Goal: Task Accomplishment & Management: Complete application form

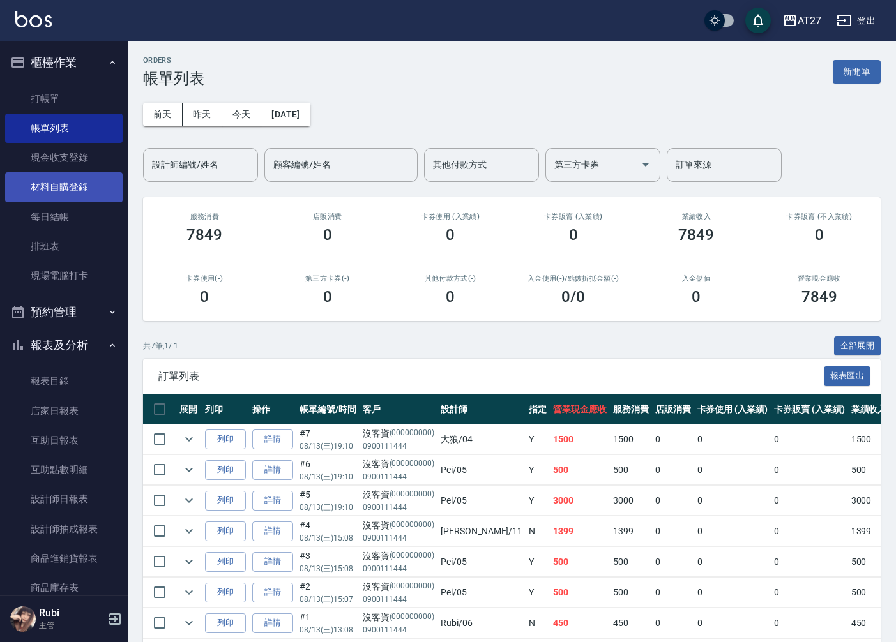
scroll to position [58, 0]
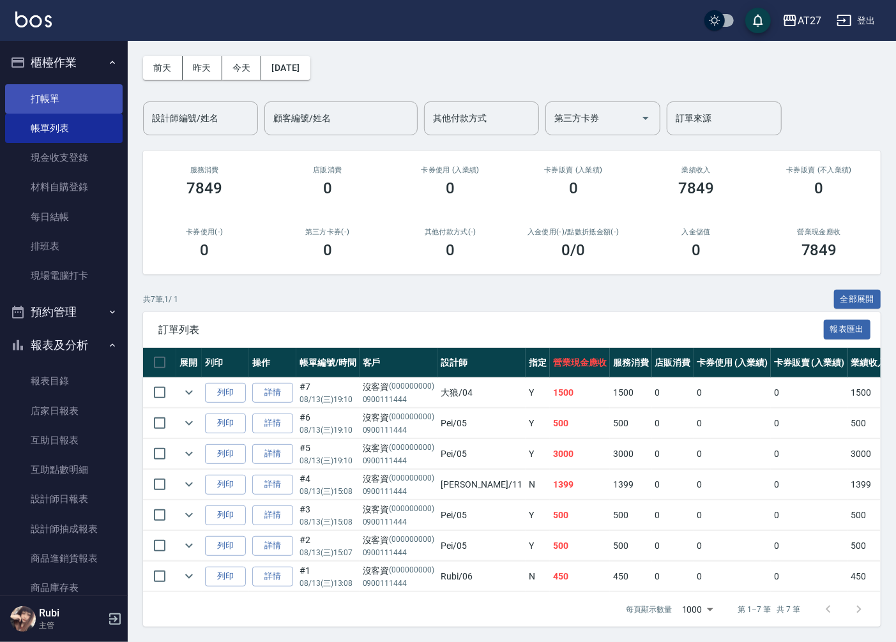
click at [49, 98] on link "打帳單" at bounding box center [64, 98] width 118 height 29
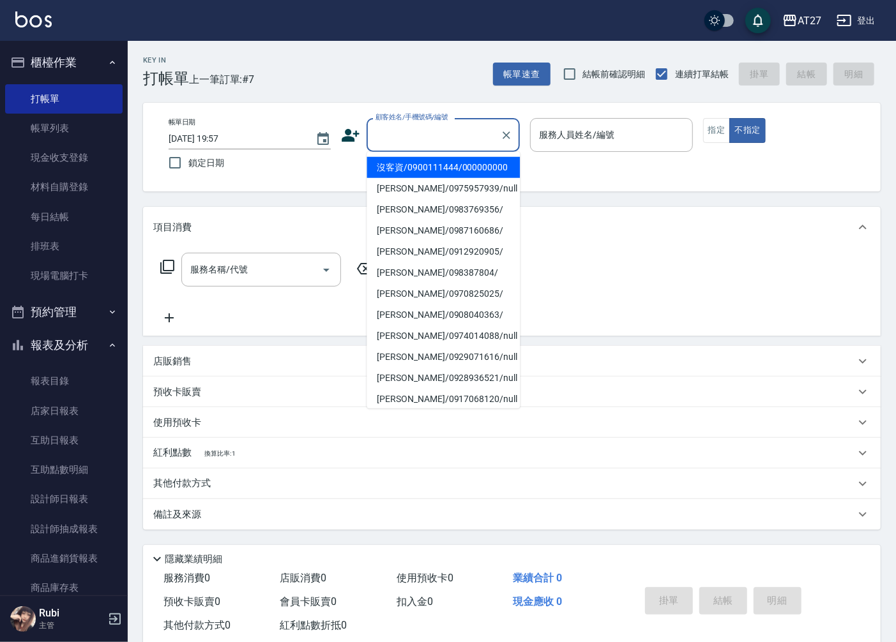
click at [436, 131] on input "顧客姓名/手機號碼/編號" at bounding box center [433, 135] width 123 height 22
click at [422, 167] on li "沒客資/0900111444/000000000" at bounding box center [443, 167] width 153 height 21
type input "沒客資/0900111444/000000000"
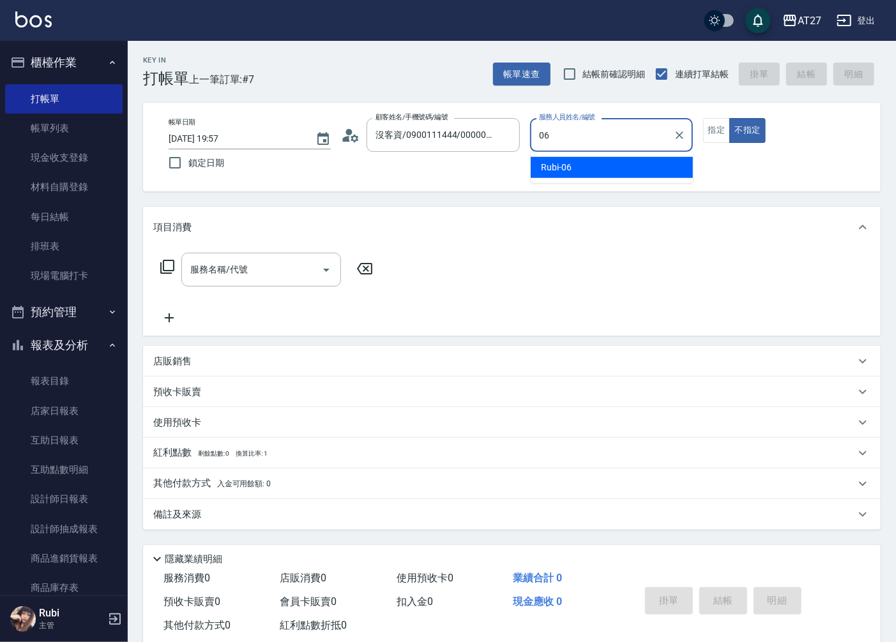
type input "Rubi-06"
type button "false"
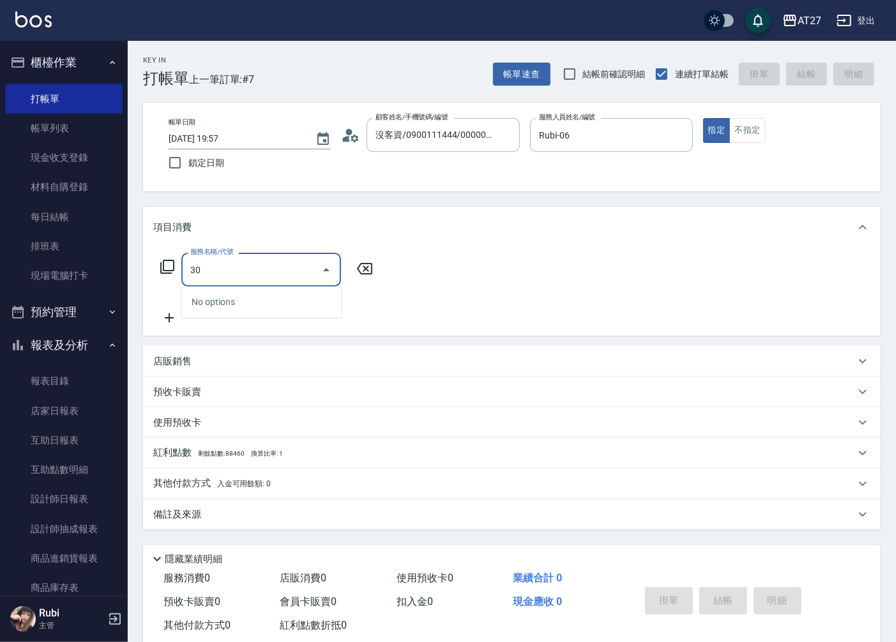
type input "301"
type input "150"
type input "燙髮(301)"
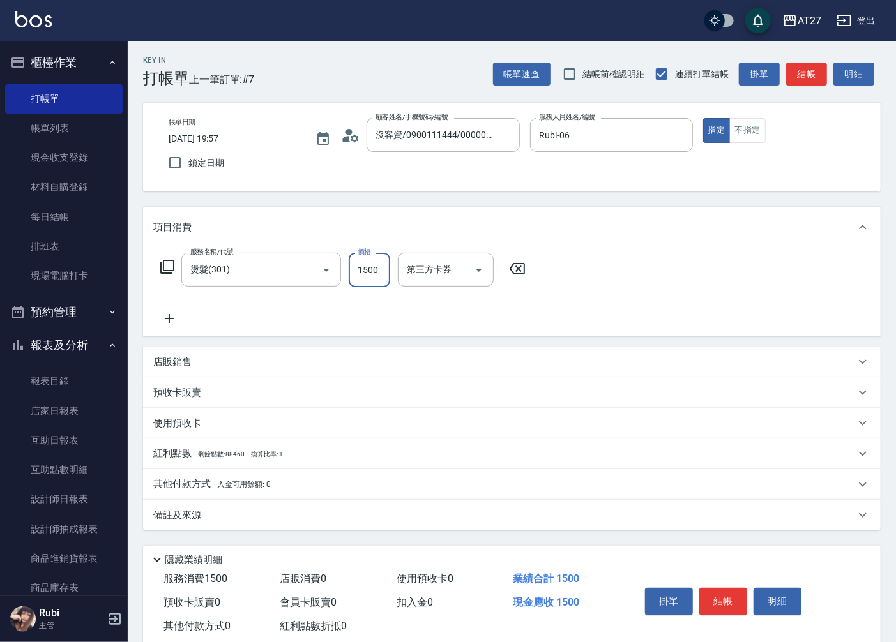
type input "1"
type input "0"
type input "140"
type input "1400"
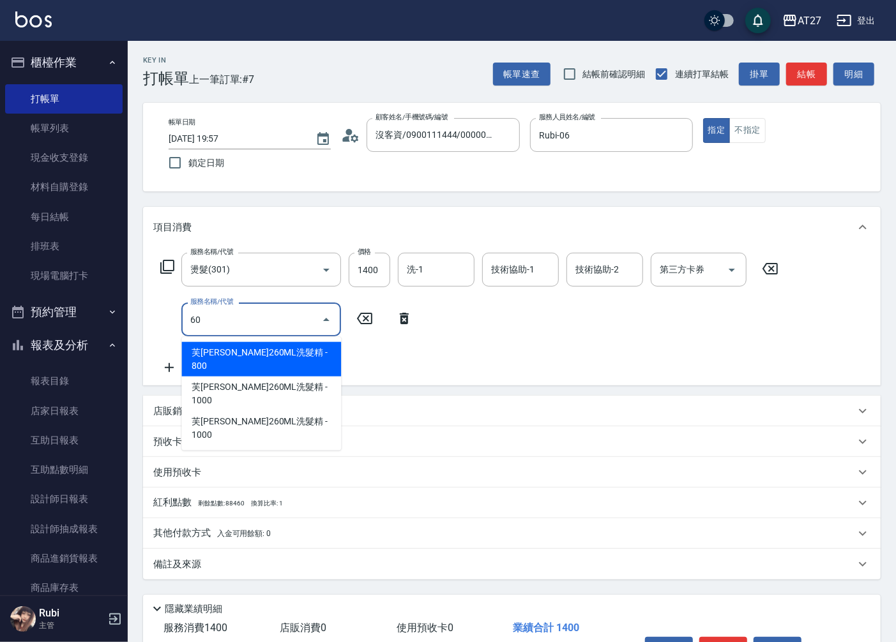
type input "601"
type input "170"
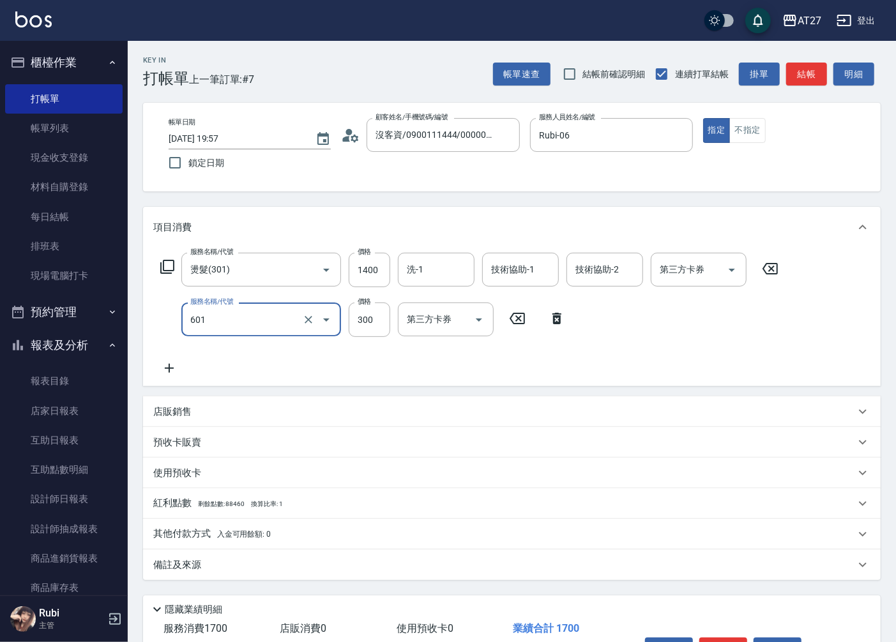
type input "自備護髮(601)"
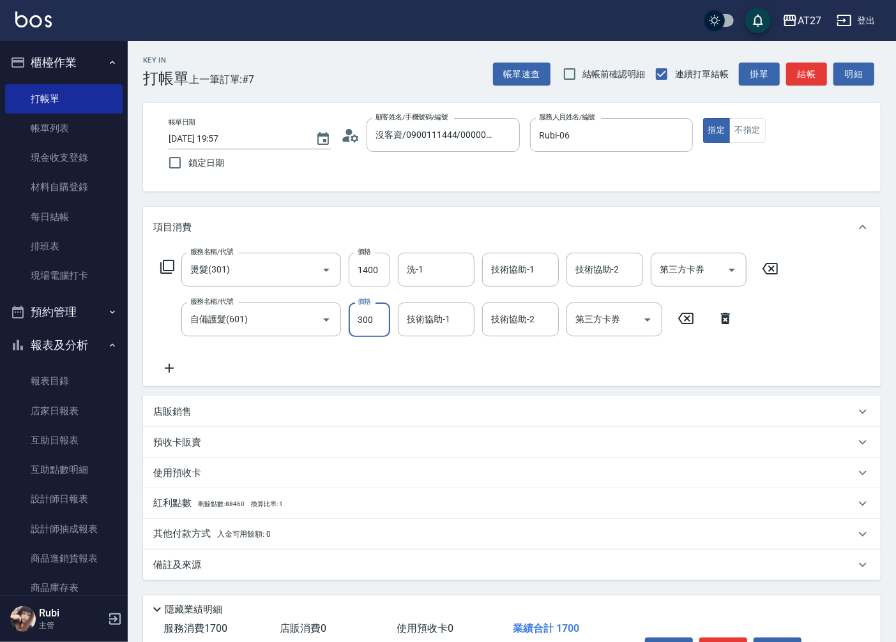
type input "5"
type input "140"
type input "500"
type input "190"
type input "500"
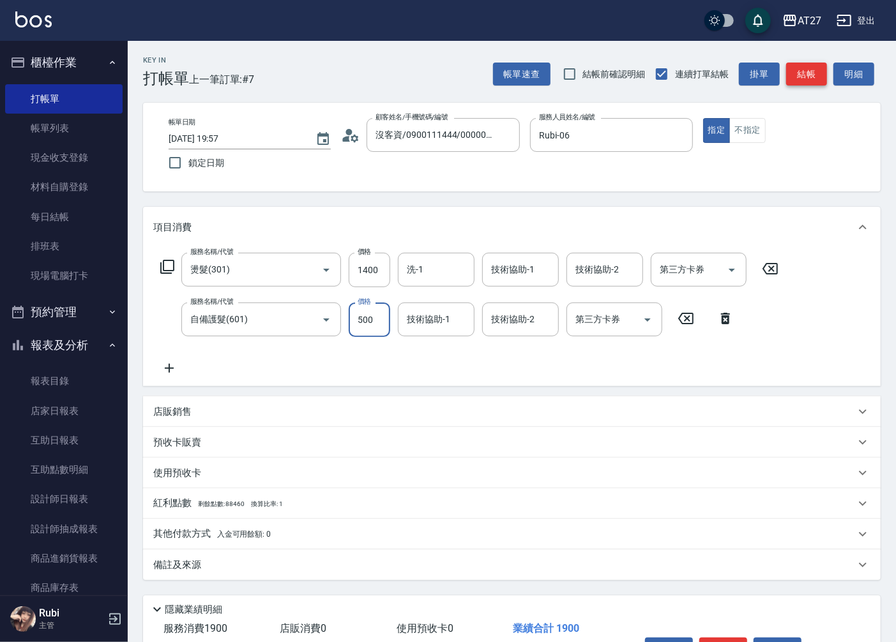
click at [803, 79] on button "結帳" at bounding box center [806, 75] width 41 height 24
type input "[DATE] 19:58"
type input "0"
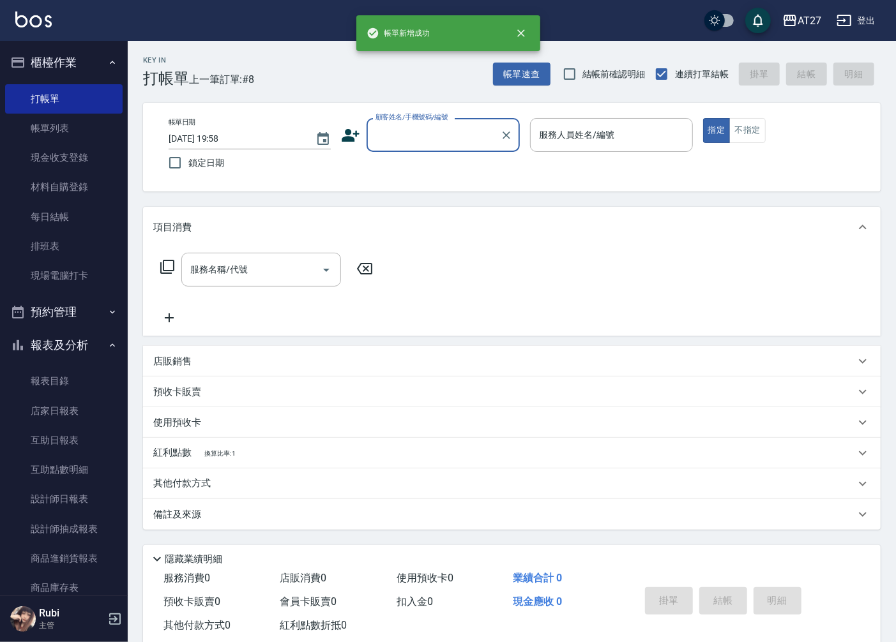
click at [431, 139] on input "顧客姓名/手機號碼/編號" at bounding box center [433, 135] width 123 height 22
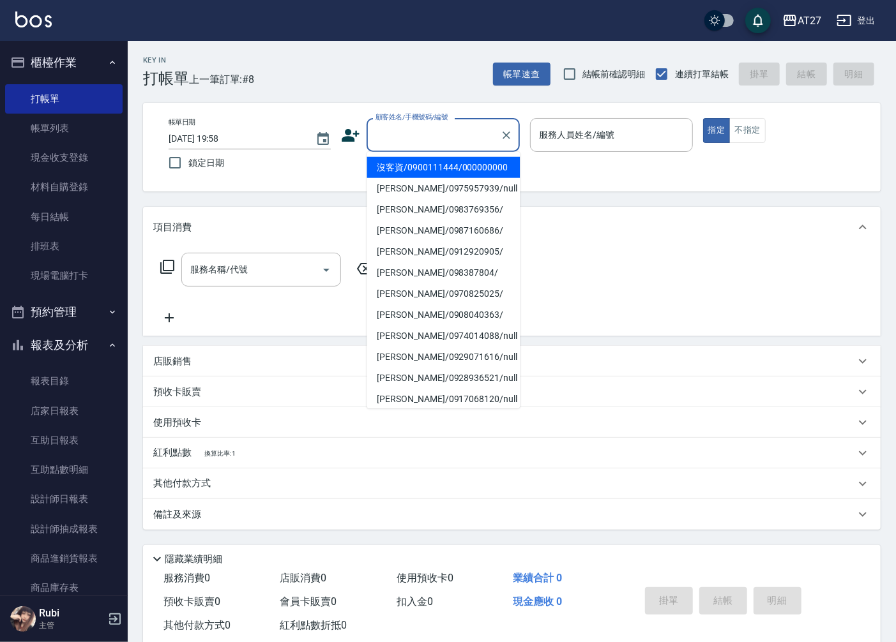
click at [425, 178] on li "沒客資/0900111444/000000000" at bounding box center [443, 167] width 153 height 21
type input "沒客資/0900111444/000000000"
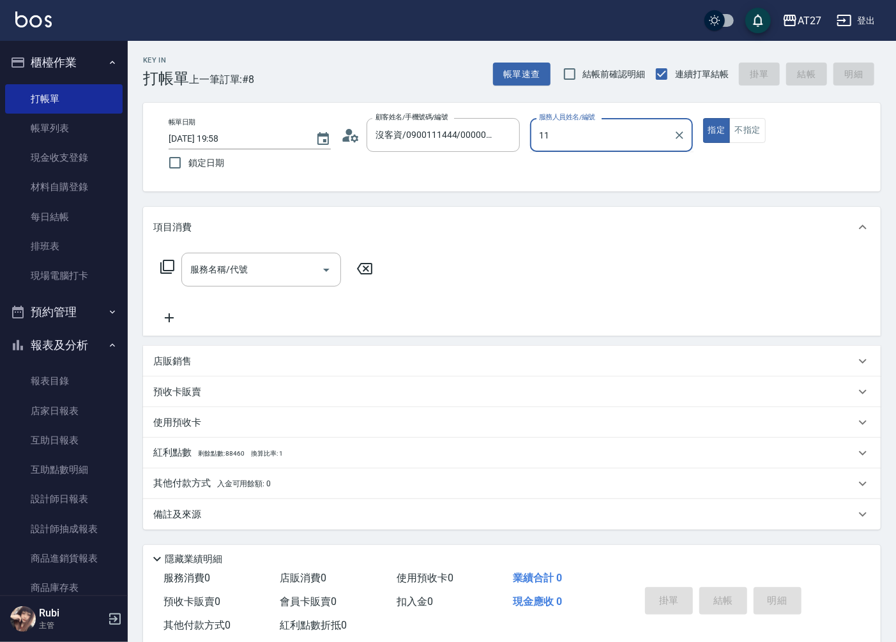
type input "[PERSON_NAME]-11"
type button "true"
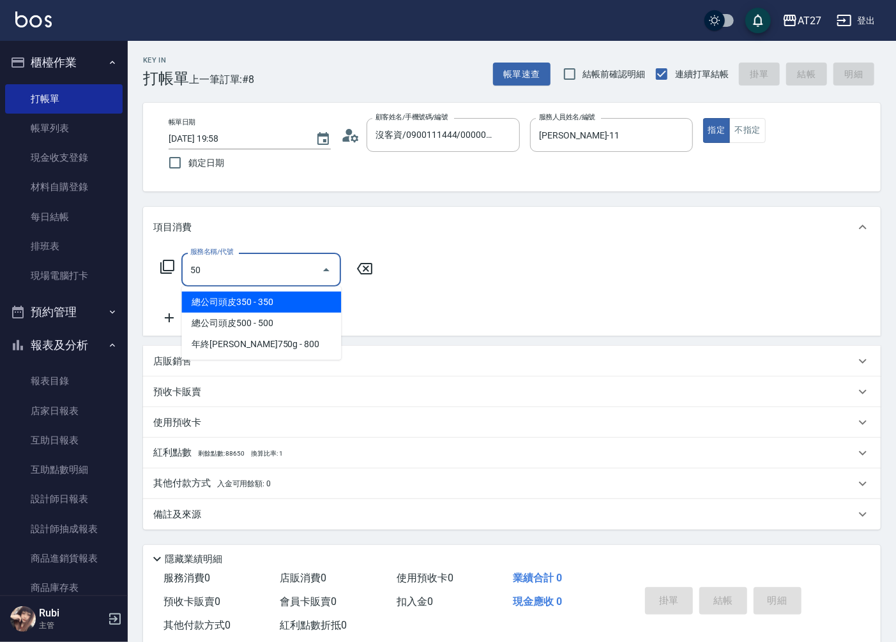
type input "501"
type input "100"
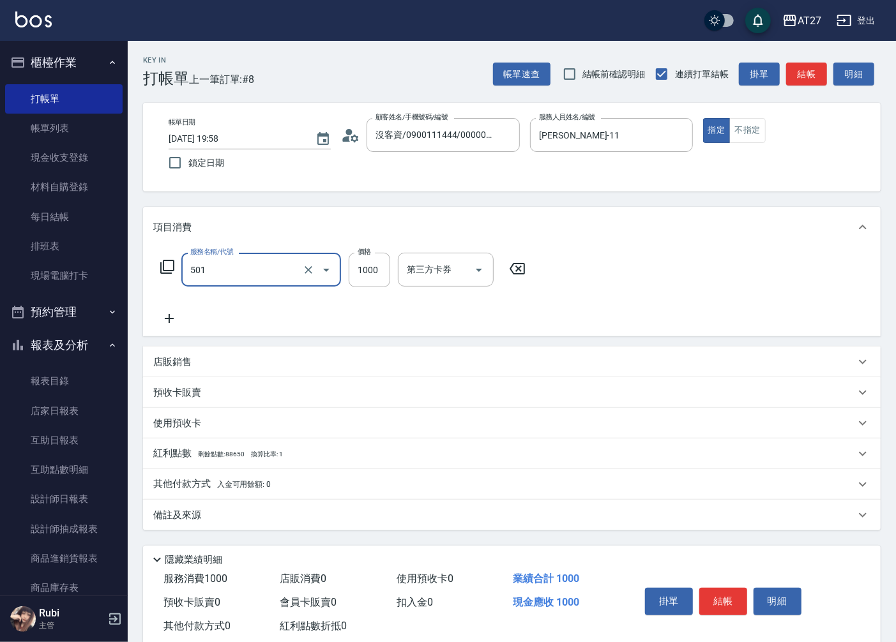
type input "染髮(501)"
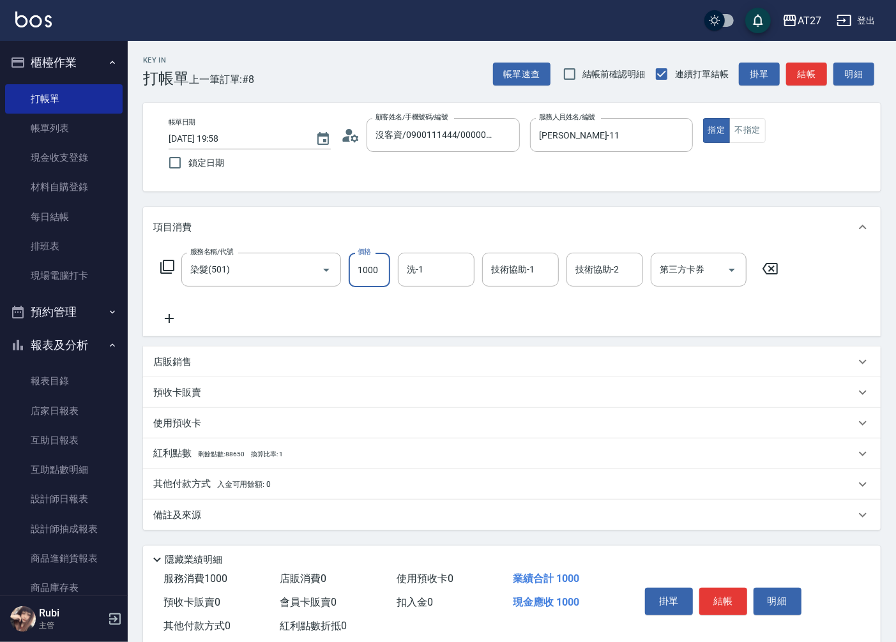
type input "1"
type input "0"
type input "160"
type input "10"
type input "1600"
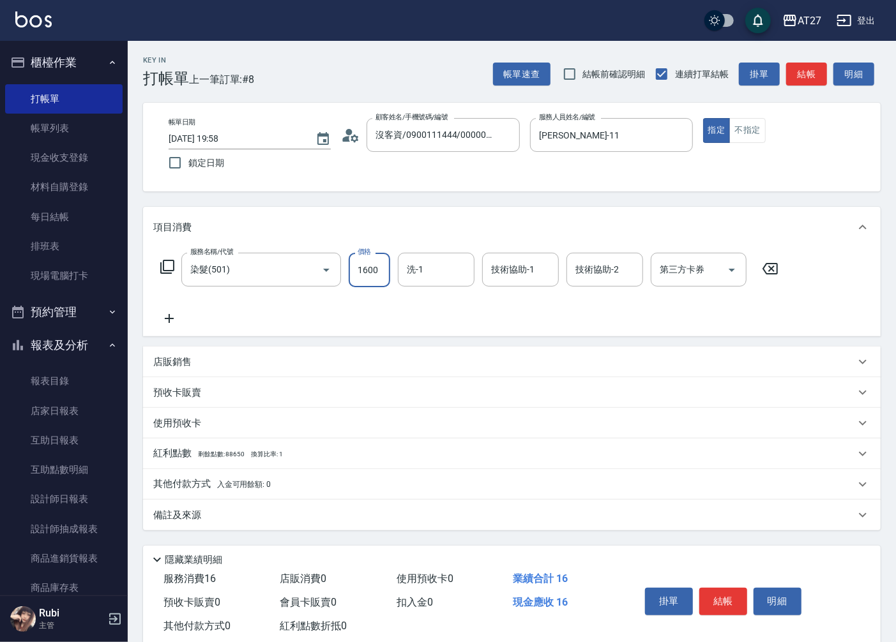
type input "160"
type input "1600"
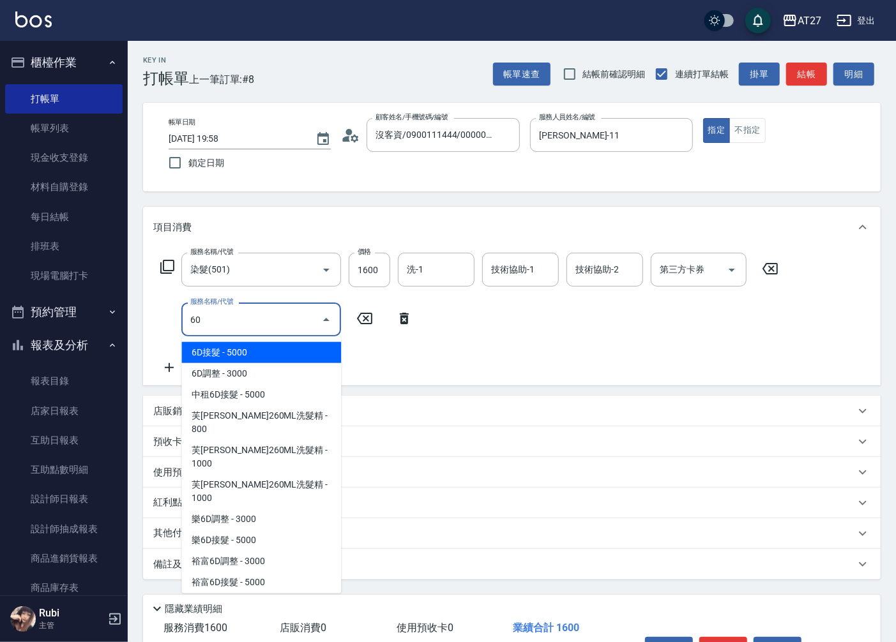
type input "601"
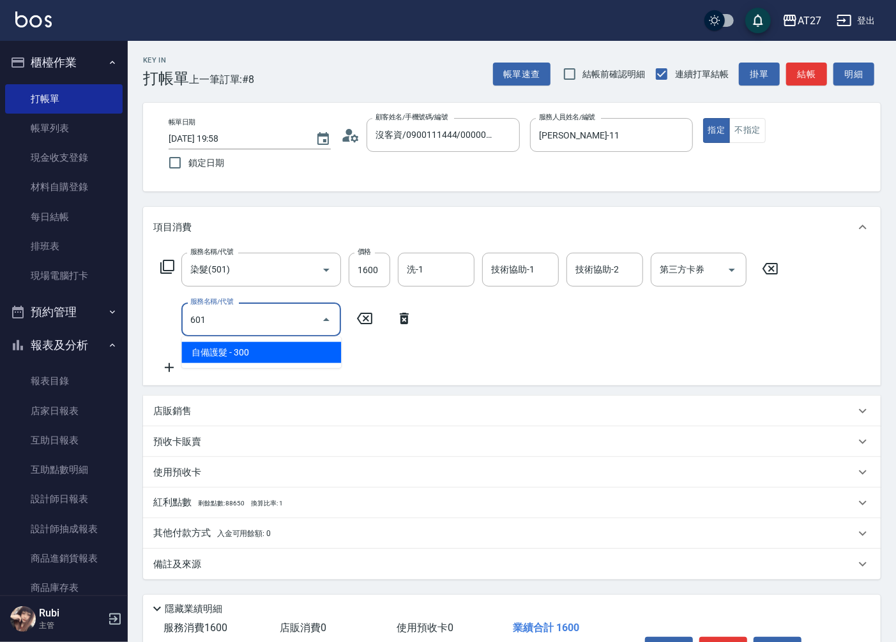
type input "190"
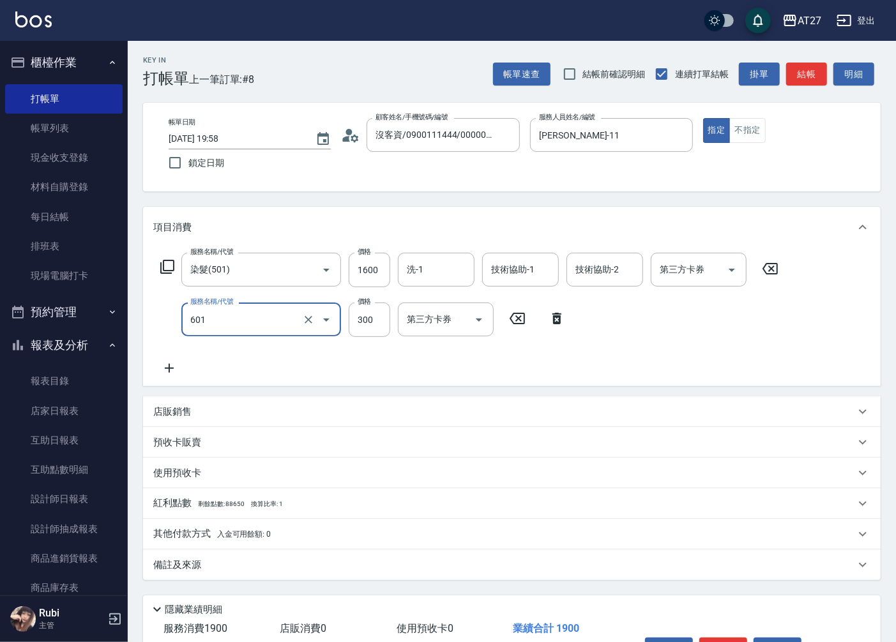
type input "自備護髮(601)"
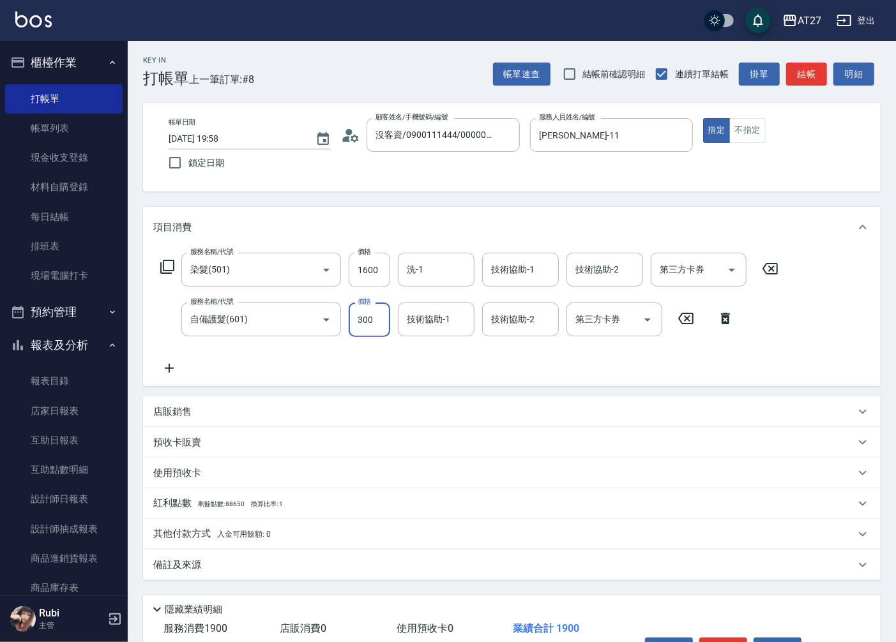
type input "4"
type input "160"
type input "400"
type input "200"
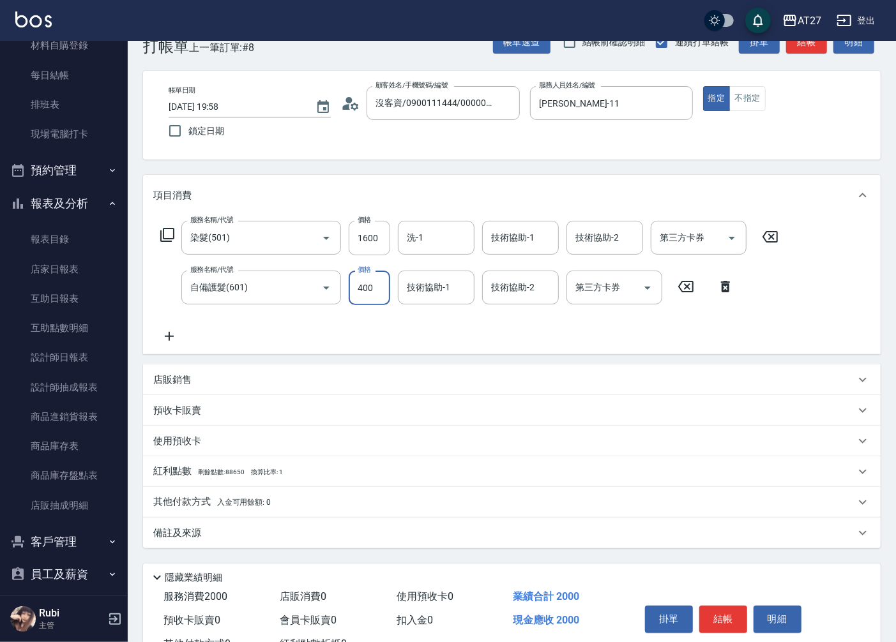
scroll to position [80, 0]
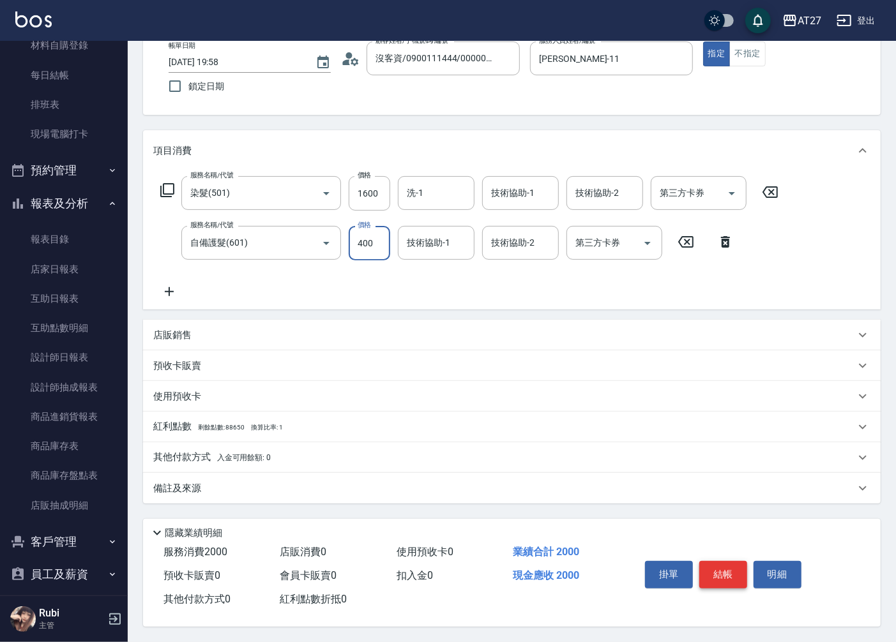
type input "400"
click at [704, 570] on button "結帳" at bounding box center [723, 574] width 48 height 27
type input "0"
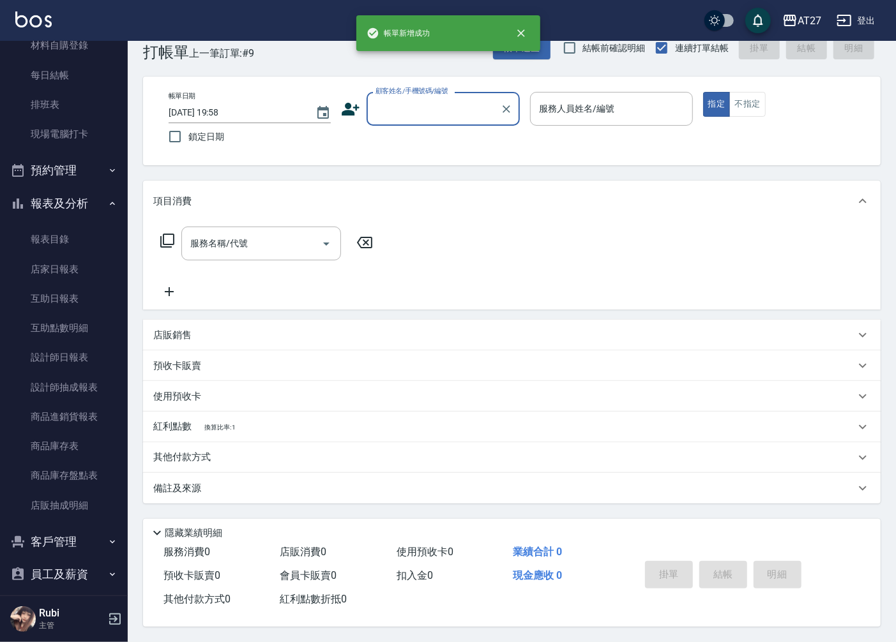
scroll to position [0, 0]
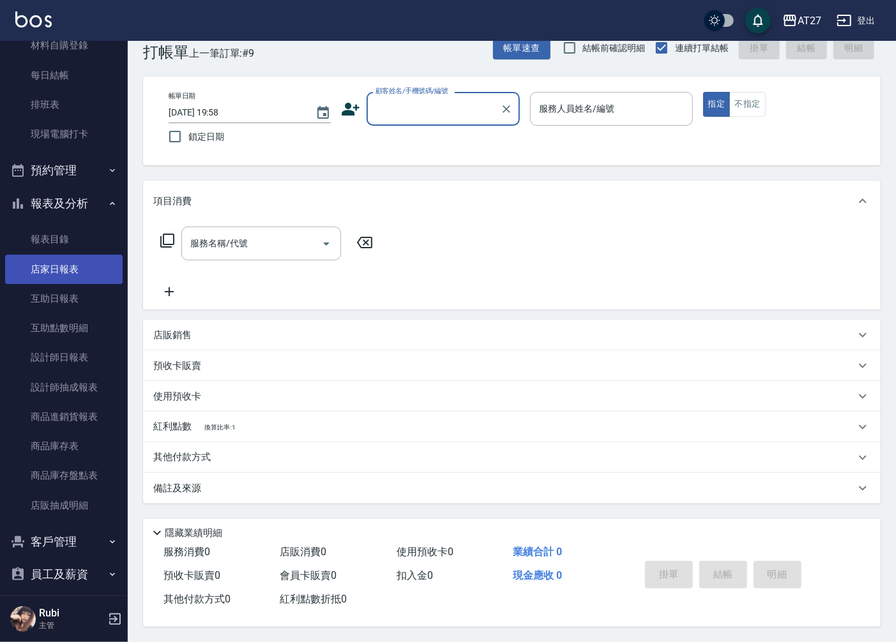
click at [91, 275] on link "店家日報表" at bounding box center [64, 269] width 118 height 29
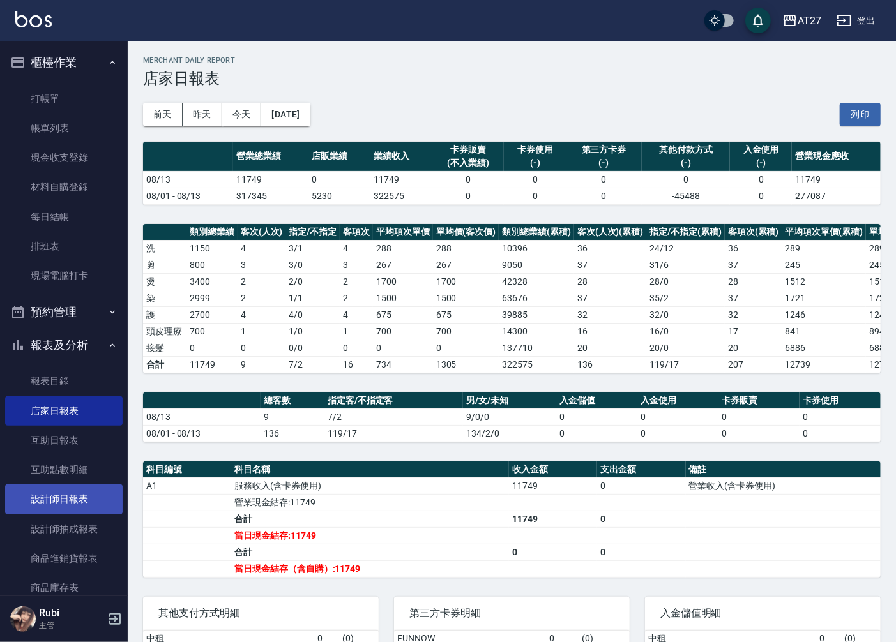
click at [90, 503] on link "設計師日報表" at bounding box center [64, 499] width 118 height 29
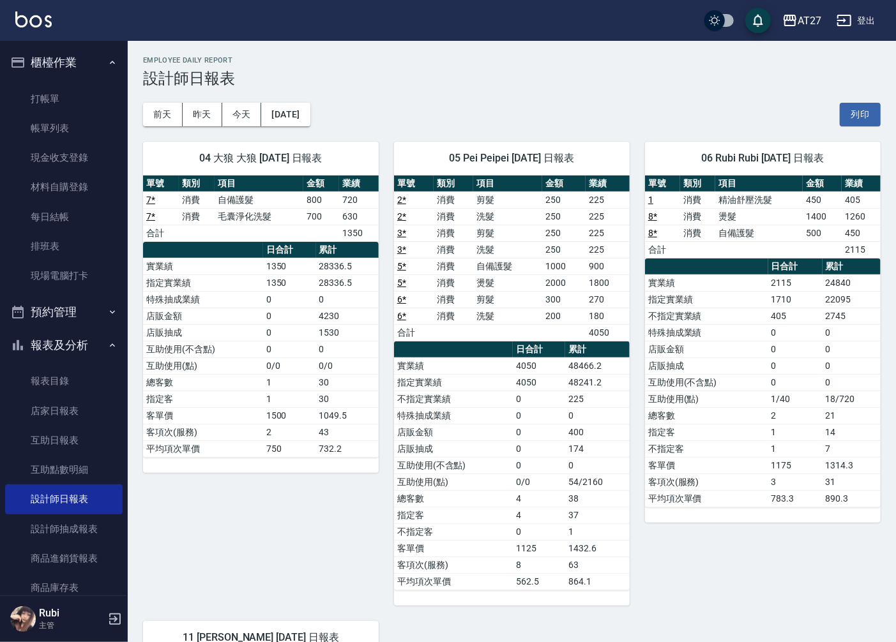
scroll to position [378, 0]
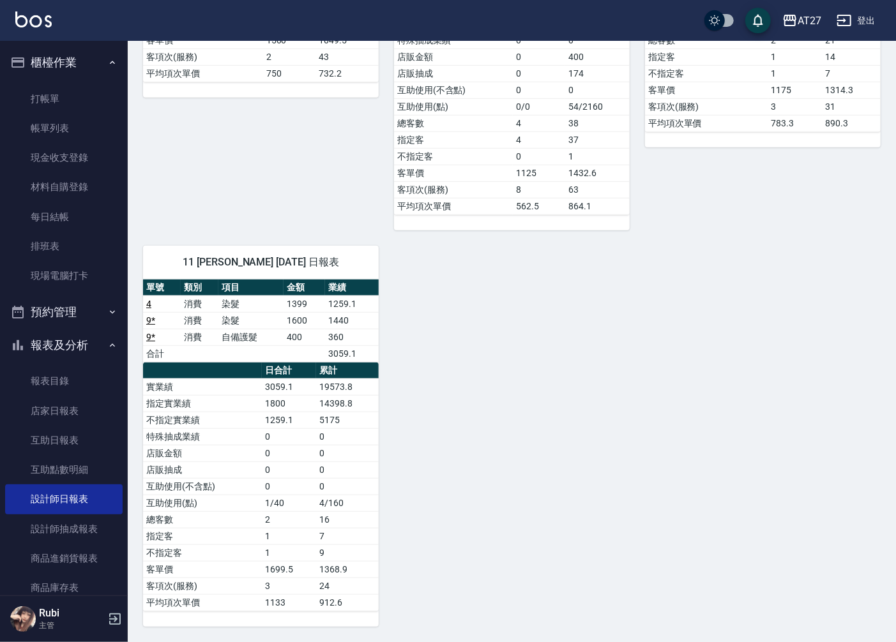
click at [602, 397] on div "04 大狼 大狼 [DATE] 日報表 單號 類別 項目 金額 業績 7 * 消費 自備護髮 800 720 7 * 消費 毛囊淨化洗髮 700 630 合計…" at bounding box center [504, 189] width 753 height 876
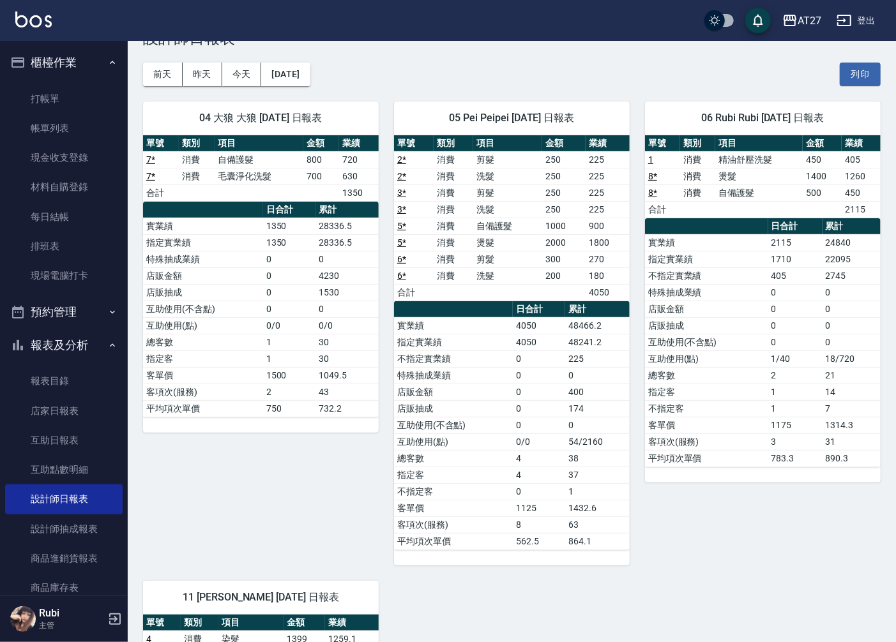
scroll to position [0, 0]
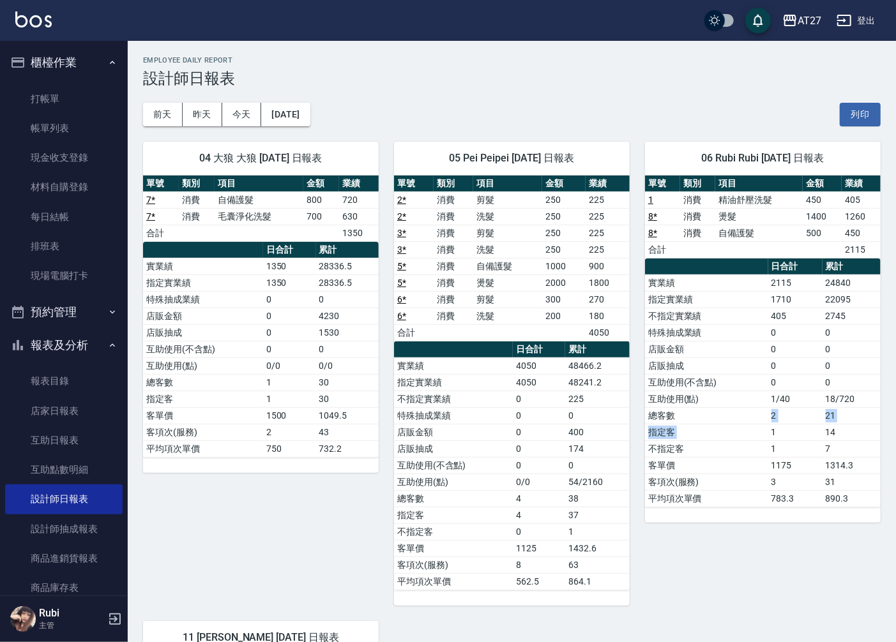
drag, startPoint x: 773, startPoint y: 425, endPoint x: 745, endPoint y: 353, distance: 77.4
click at [745, 353] on tbody "實業績 2115 24840 指定實業績 1710 22095 不指定實業績 405 2745 特殊抽成業績 0 0 店販金額 0 0 店販抽成 0 0 互助…" at bounding box center [763, 391] width 236 height 232
drag, startPoint x: 745, startPoint y: 353, endPoint x: 750, endPoint y: 367, distance: 14.7
click at [750, 367] on div "單號 類別 項目 金額 業績 1 消費 精油舒壓洗髮 450 405 8 * 消費 燙髮 1400 1260 8 * 消費 自備護髮 500 450 合計 2…" at bounding box center [763, 342] width 236 height 332
drag, startPoint x: 750, startPoint y: 367, endPoint x: 723, endPoint y: 397, distance: 40.7
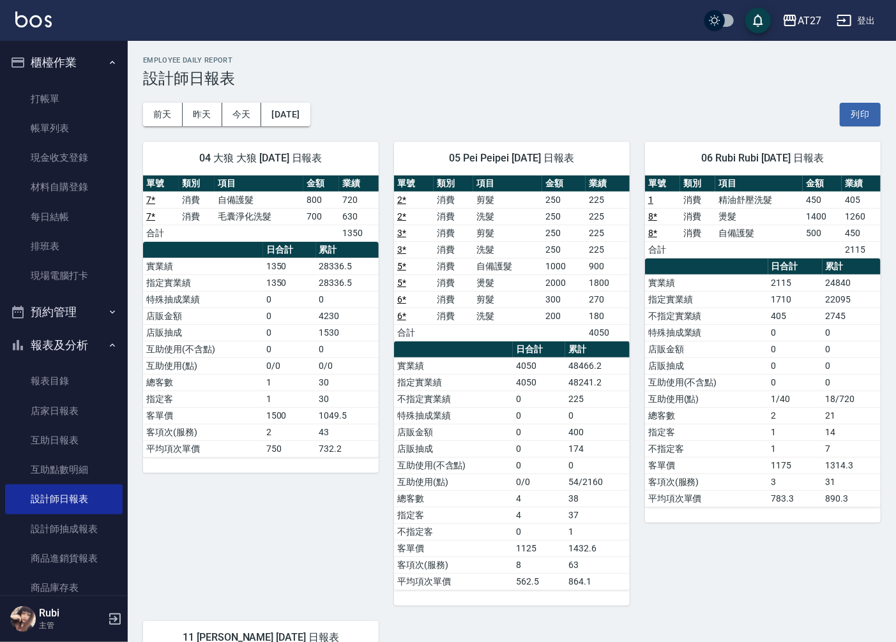
click at [734, 410] on td "總客數" at bounding box center [706, 415] width 123 height 17
